Goal: Navigation & Orientation: Understand site structure

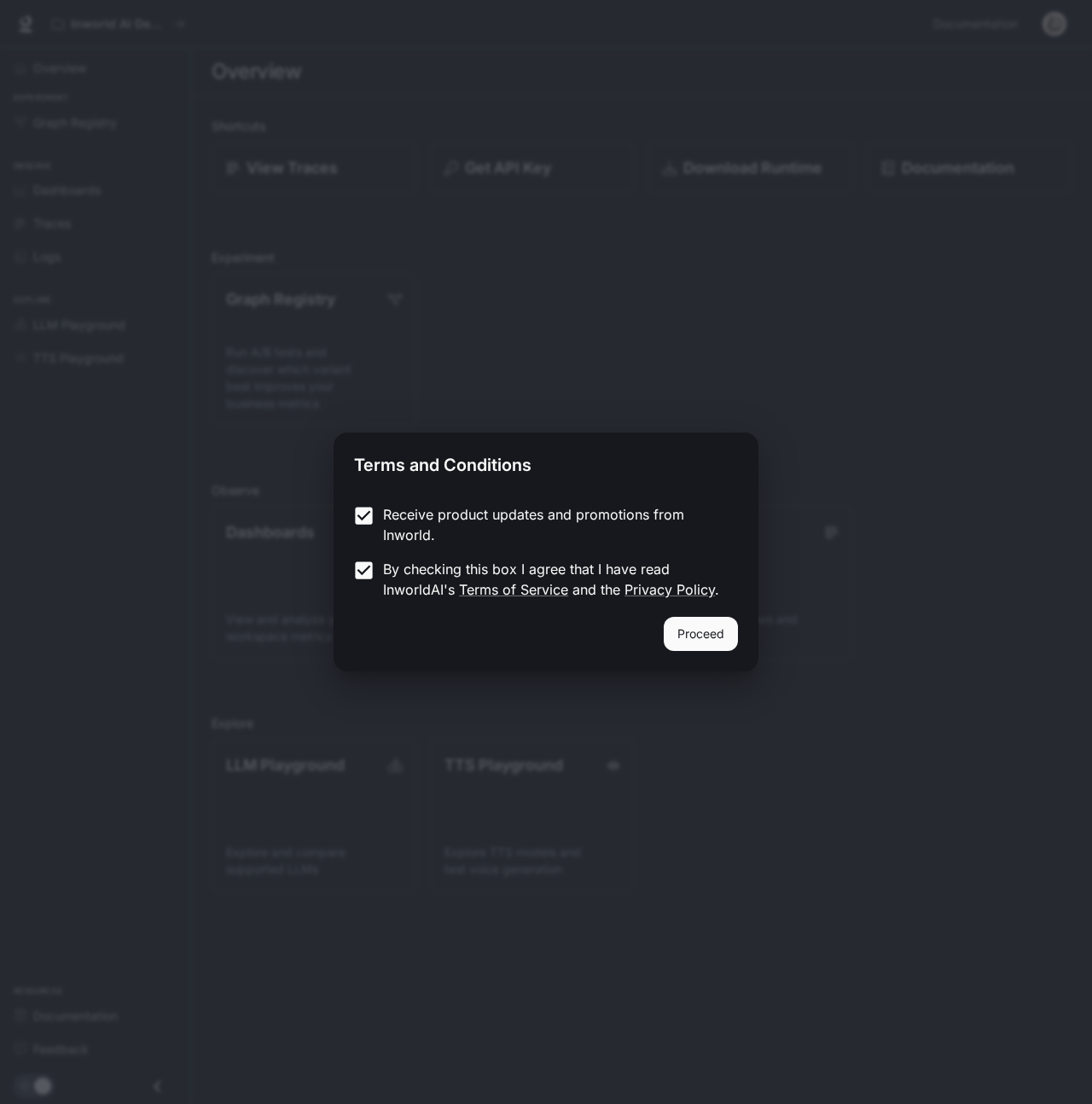
click at [680, 625] on button "Proceed" at bounding box center [701, 633] width 74 height 34
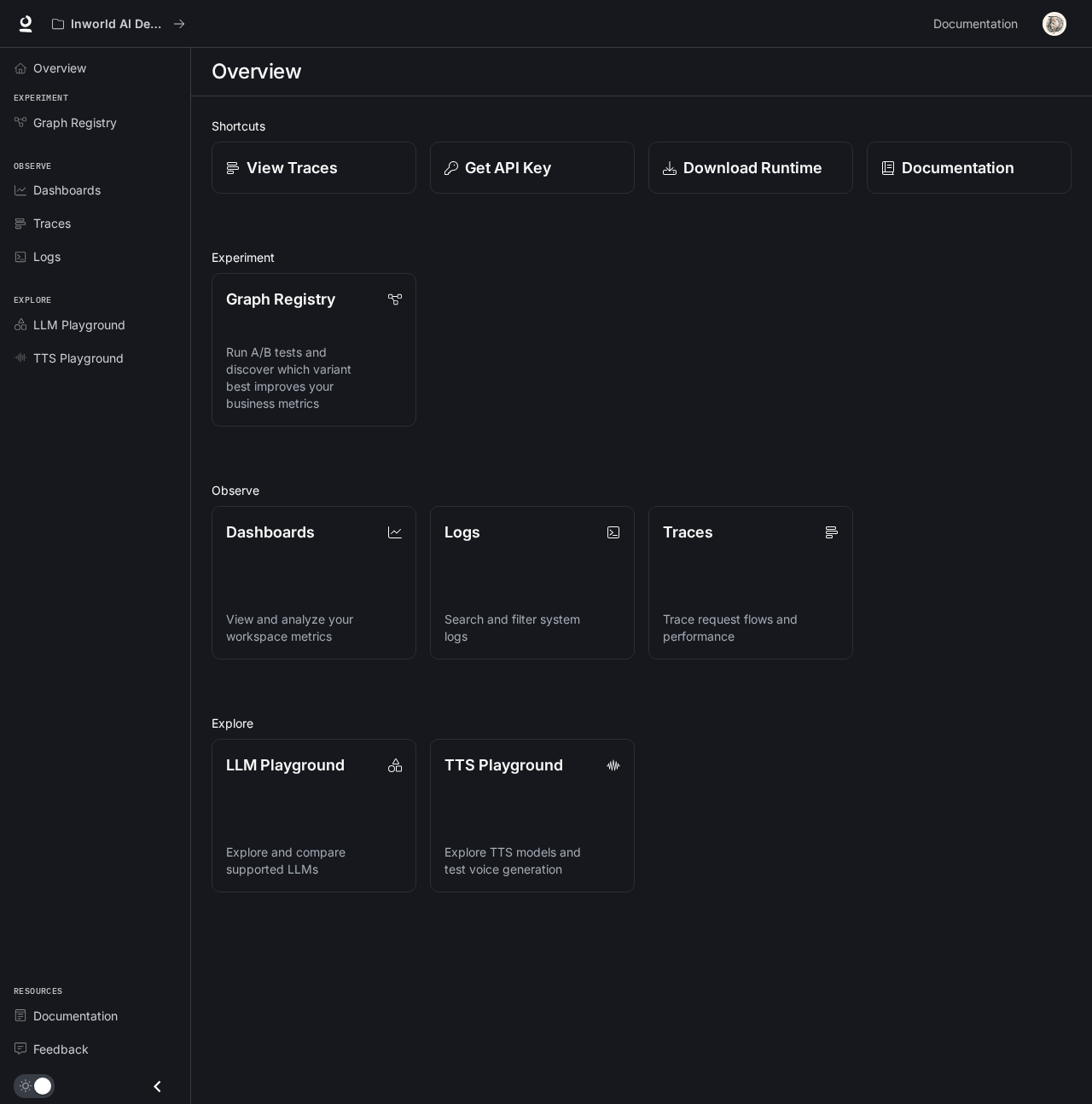
click at [577, 422] on div "Graph Registry Run A/B tests and discover which variant best improves your busi…" at bounding box center [635, 343] width 874 height 167
click at [595, 345] on div "Graph Registry Run A/B tests and discover which variant best improves your busi…" at bounding box center [635, 343] width 874 height 167
click at [57, 53] on link "Overview" at bounding box center [95, 67] width 176 height 30
click at [67, 63] on span "Overview" at bounding box center [60, 67] width 55 height 18
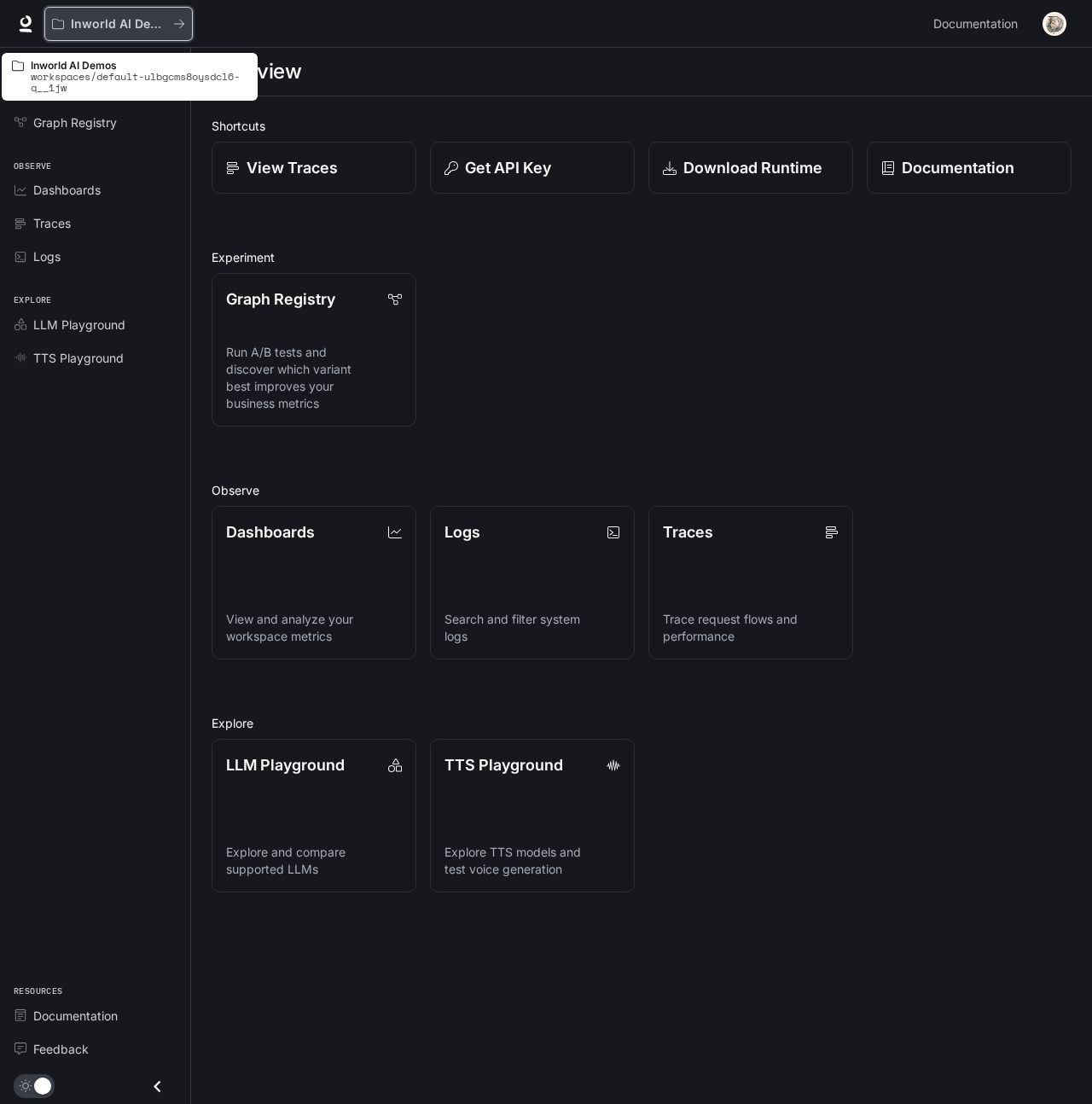
click at [113, 28] on p "Inworld AI Demos" at bounding box center [118, 24] width 95 height 15
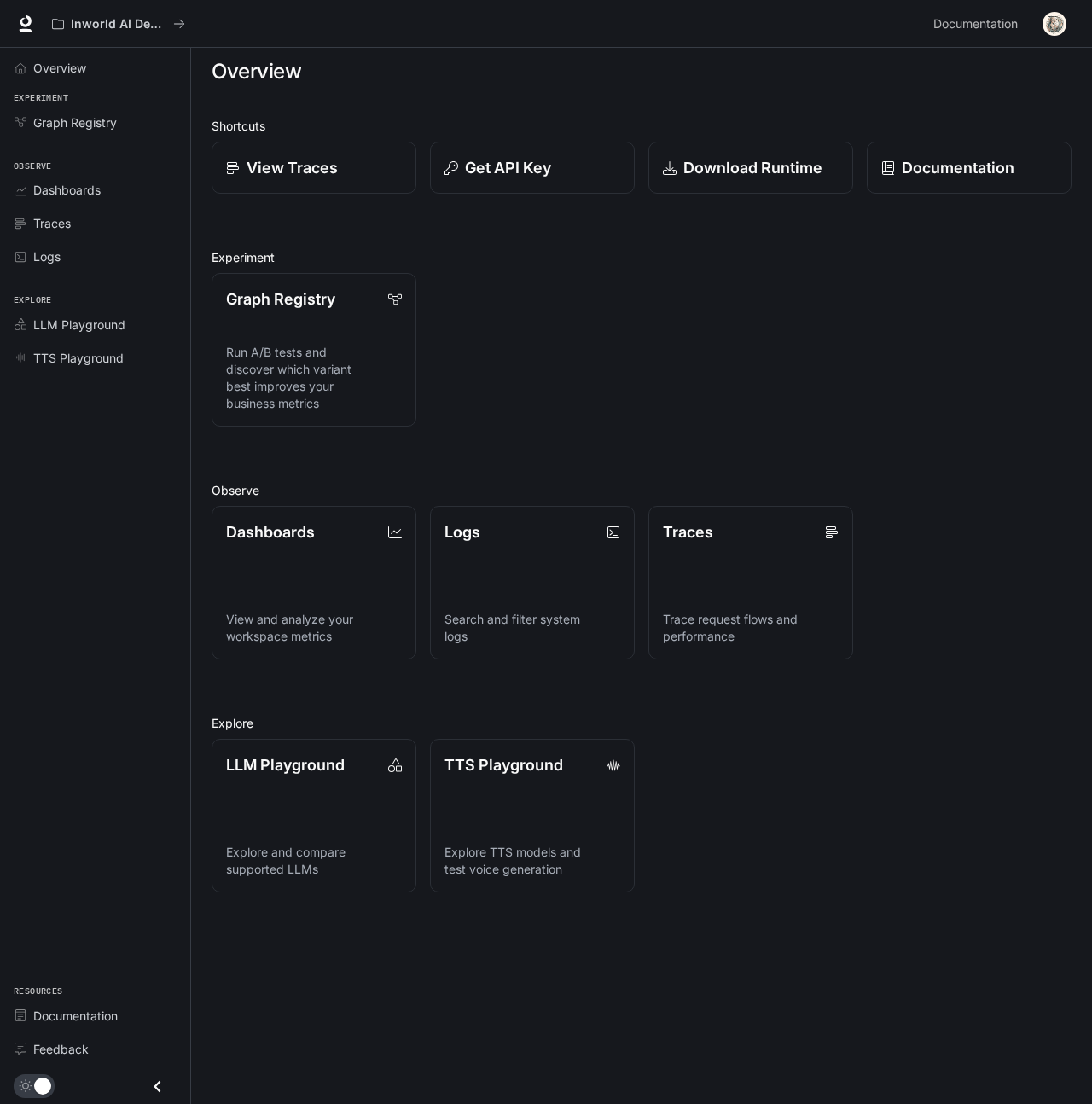
click at [453, 343] on div "Graph Registry Run A/B tests and discover which variant best improves your busi…" at bounding box center [635, 343] width 874 height 167
